Goal: Navigation & Orientation: Find specific page/section

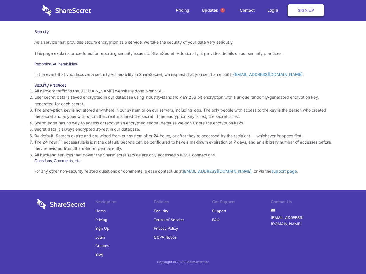
click at [183, 137] on li "By default, Secrets expire and are wiped from our system after 24 hours, or aft…" at bounding box center [182, 136] width 297 height 6
click at [223, 10] on span "1" at bounding box center [222, 10] width 5 height 5
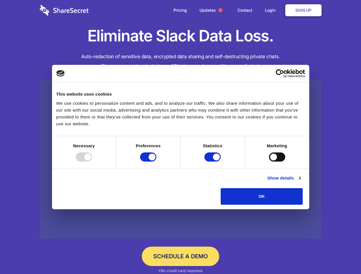
click at [92, 162] on div at bounding box center [84, 157] width 16 height 9
click at [156, 162] on input "Preferences" at bounding box center [148, 157] width 16 height 9
checkbox input "false"
click at [213, 162] on input "Statistics" at bounding box center [212, 157] width 16 height 9
checkbox input "false"
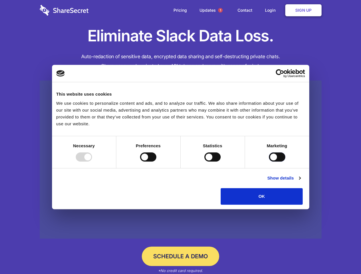
click at [269, 162] on input "Marketing" at bounding box center [277, 157] width 16 height 9
checkbox input "true"
click at [300, 182] on link "Show details" at bounding box center [283, 178] width 33 height 7
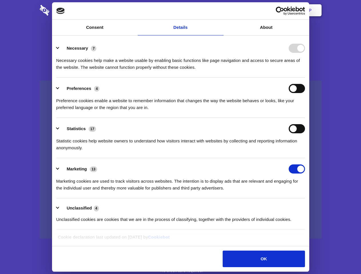
click at [305, 78] on li "Necessary 7 Necessary cookies help make a website usable by enabling basic func…" at bounding box center [180, 57] width 249 height 40
click at [220, 10] on span "1" at bounding box center [220, 10] width 5 height 5
